Goal: Task Accomplishment & Management: Manage account settings

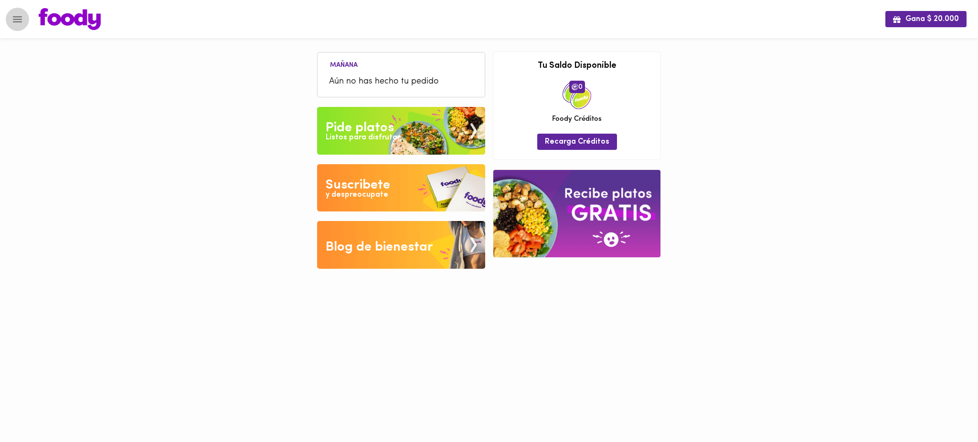
click at [13, 20] on icon "Menu" at bounding box center [17, 19] width 12 height 12
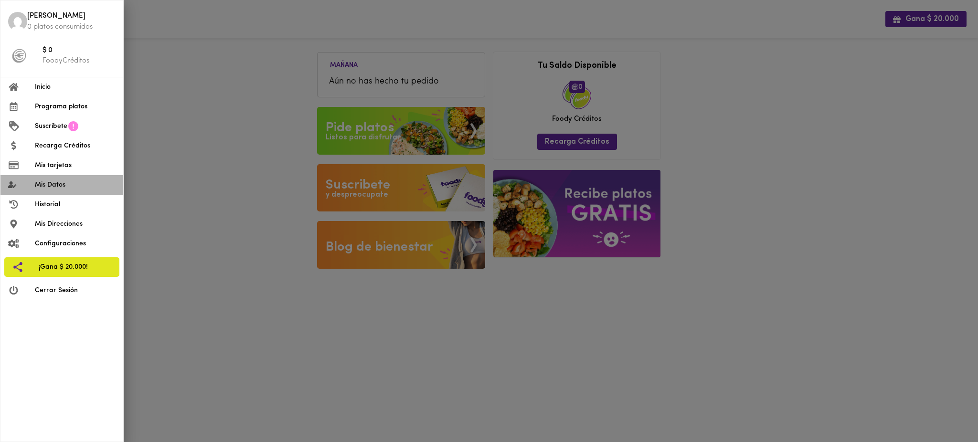
click at [49, 185] on span "Mis Datos" at bounding box center [75, 185] width 81 height 10
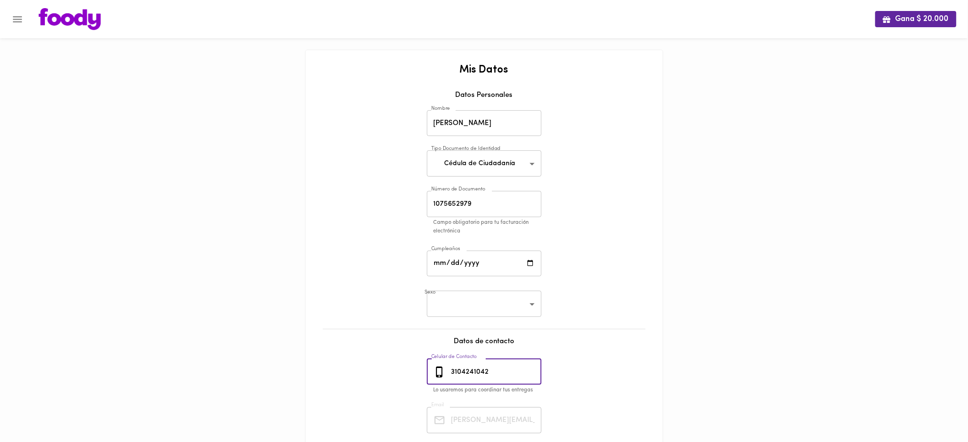
drag, startPoint x: 497, startPoint y: 371, endPoint x: 444, endPoint y: 374, distance: 53.1
click at [444, 374] on div "[PHONE_NUMBER] Celular de Contacto" at bounding box center [484, 372] width 115 height 26
click at [16, 20] on icon "Menu" at bounding box center [17, 19] width 12 height 12
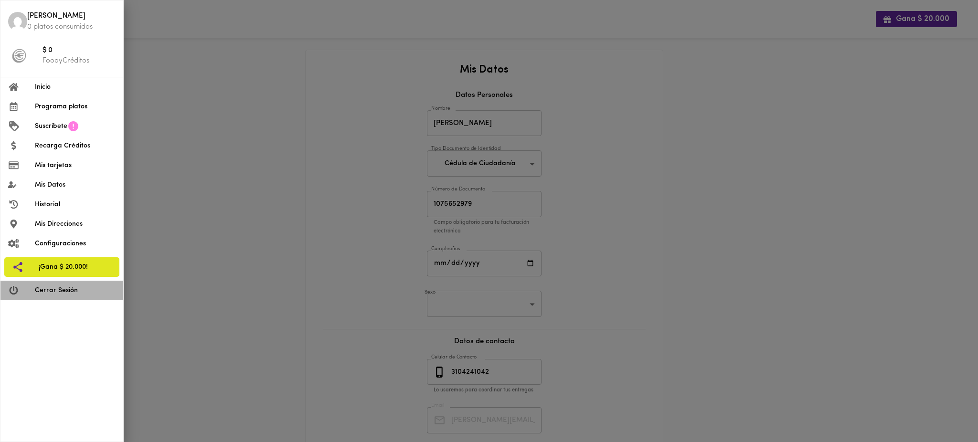
click at [62, 290] on span "Cerrar Sesión" at bounding box center [75, 291] width 81 height 10
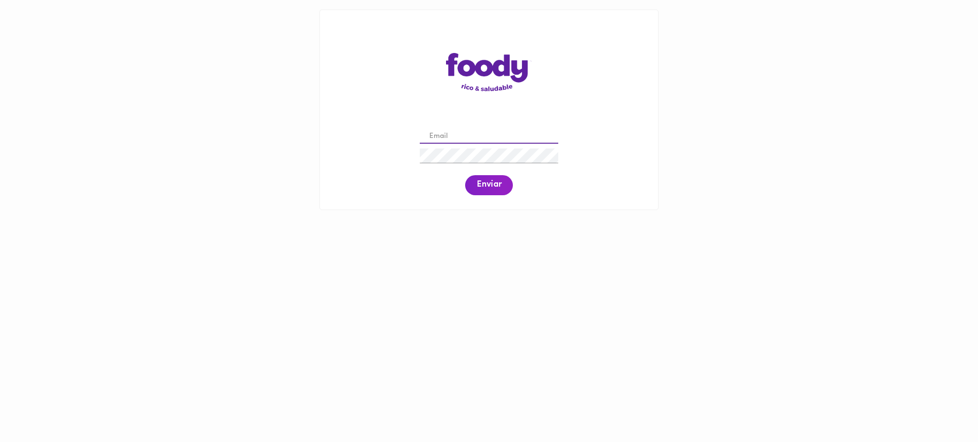
click at [474, 135] on input "email" at bounding box center [489, 136] width 138 height 15
paste input "[PERSON_NAME][EMAIL_ADDRESS][PERSON_NAME][DOMAIN_NAME]"
type input "[PERSON_NAME][EMAIL_ADDRESS][PERSON_NAME][DOMAIN_NAME]"
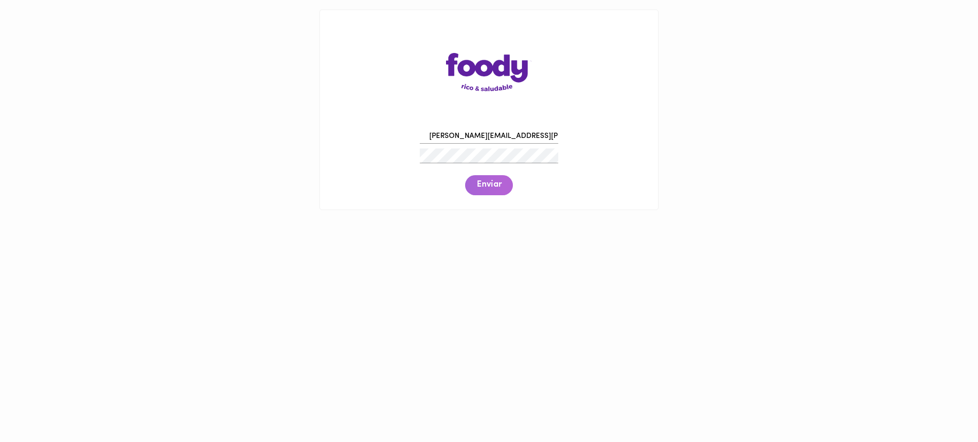
click at [499, 190] on span "Enviar" at bounding box center [489, 185] width 25 height 11
